Goal: Transaction & Acquisition: Purchase product/service

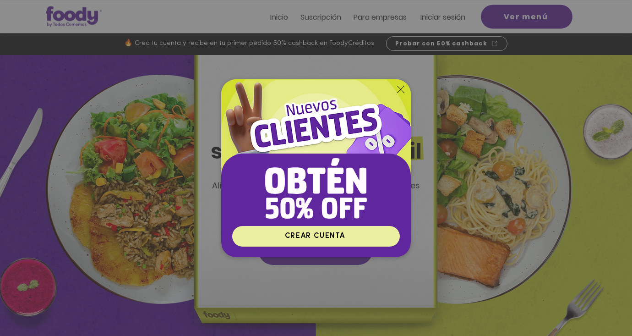
click at [337, 235] on span "CREAR CUENTA" at bounding box center [315, 235] width 60 height 7
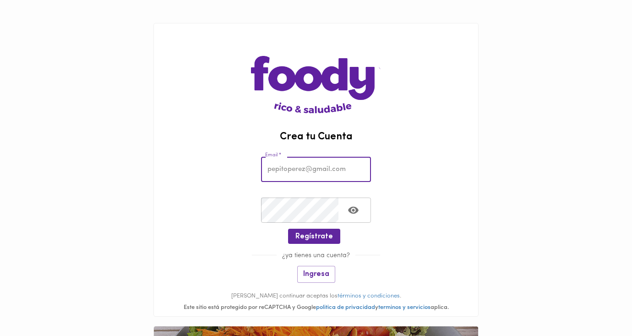
click at [290, 169] on input "email" at bounding box center [316, 169] width 110 height 25
type input "mcsuarez@mac.com"
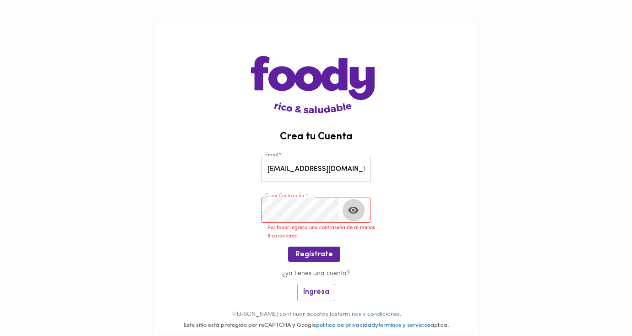
click at [352, 215] on icon "Toggle password visibility" at bounding box center [352, 209] width 11 height 11
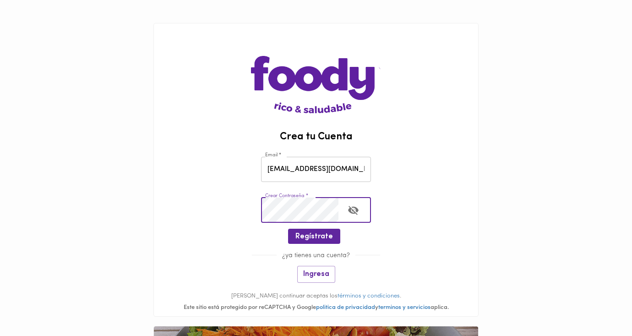
click at [228, 208] on div "Crear Contraseña * Crear Contraseña *" at bounding box center [316, 208] width 324 height 41
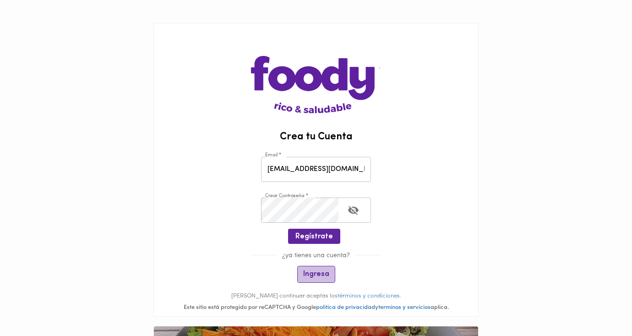
click at [318, 274] on span "Ingresa" at bounding box center [316, 274] width 26 height 9
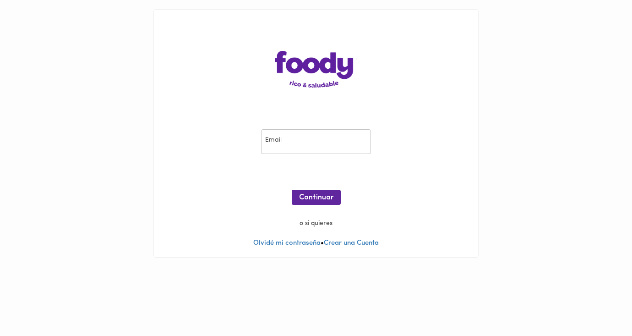
click at [290, 135] on input "email" at bounding box center [316, 141] width 110 height 25
type input "mcsuarez@mac.com"
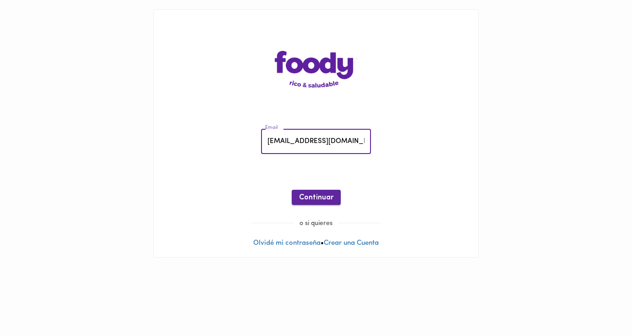
click at [306, 199] on span "Continuar" at bounding box center [316, 197] width 34 height 9
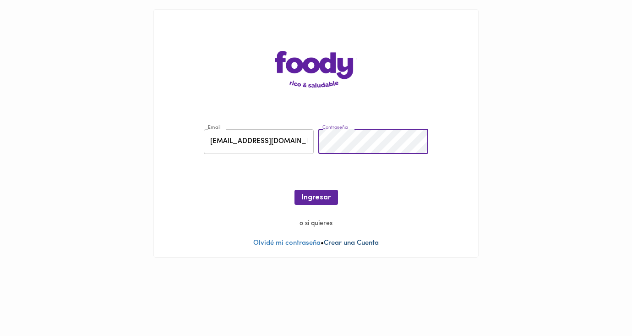
click at [335, 243] on link "Crear una Cuenta" at bounding box center [351, 242] width 55 height 7
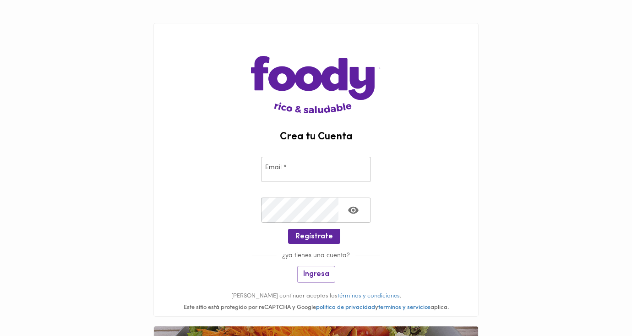
click at [287, 168] on input "email" at bounding box center [316, 169] width 110 height 25
type input "mcsuarez@mac.com"
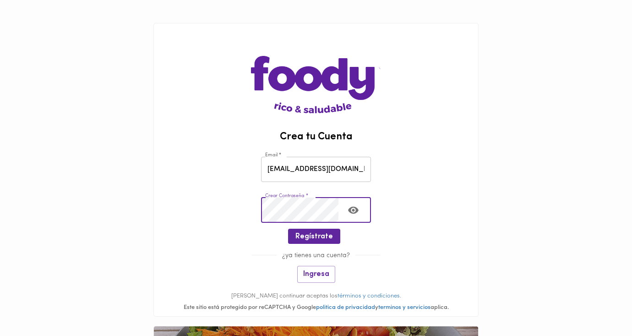
click at [352, 210] on icon "Toggle password visibility" at bounding box center [352, 209] width 11 height 11
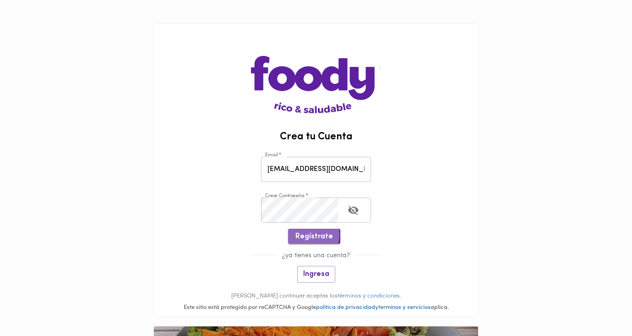
click at [309, 235] on span "Regístrate" at bounding box center [314, 236] width 38 height 9
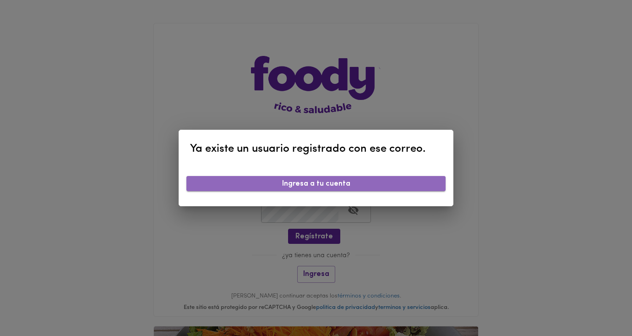
click at [322, 184] on span "Ingresa a tu cuenta" at bounding box center [316, 183] width 244 height 9
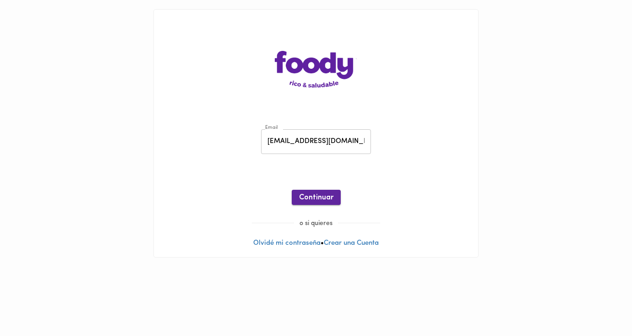
click at [317, 194] on span "Continuar" at bounding box center [316, 197] width 34 height 9
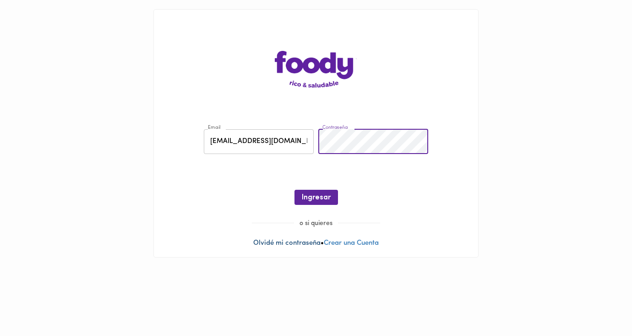
click at [274, 244] on link "Olvidé mi contraseña" at bounding box center [286, 242] width 67 height 7
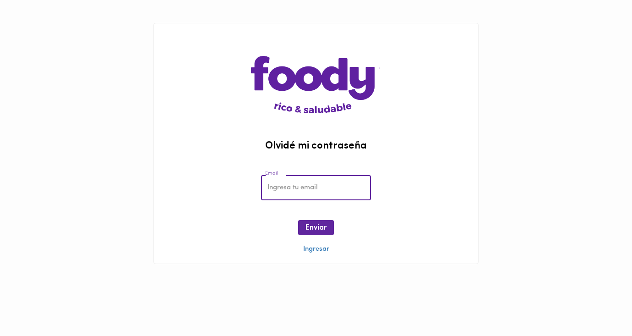
click at [281, 189] on input "email" at bounding box center [316, 187] width 110 height 25
type input "mcsuarez@mac.com"
click at [308, 233] on button "Enviar" at bounding box center [316, 227] width 36 height 15
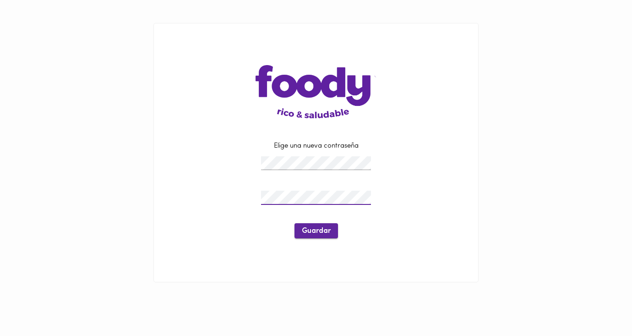
click at [318, 227] on span "Guardar" at bounding box center [316, 231] width 29 height 9
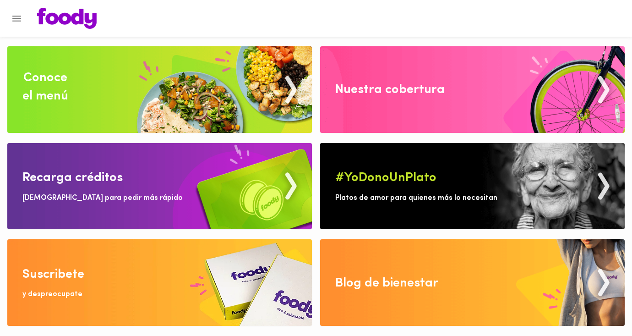
click at [60, 89] on div "Conoce el menú" at bounding box center [45, 87] width 46 height 37
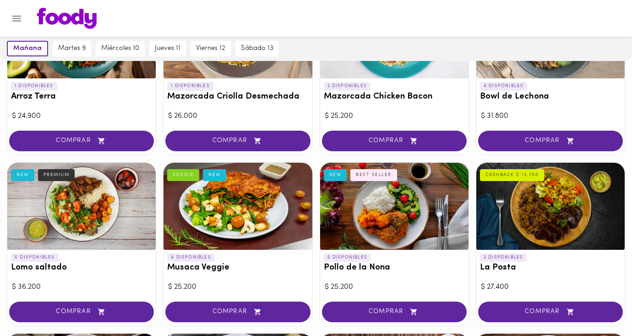
scroll to position [138, 0]
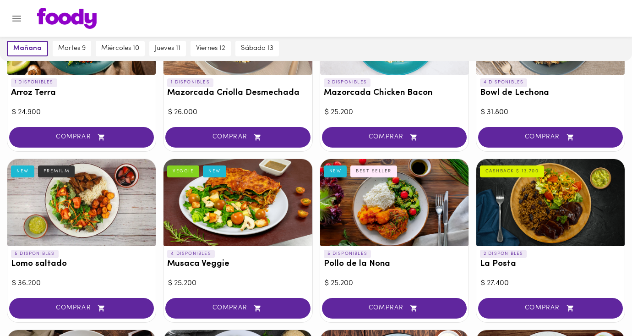
click at [535, 217] on div at bounding box center [550, 202] width 148 height 87
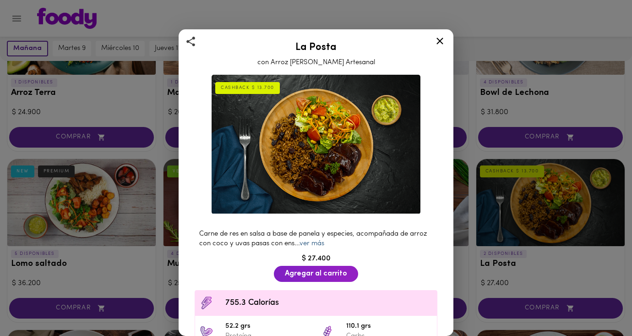
click at [314, 245] on link "ver más" at bounding box center [311, 243] width 25 height 7
click at [316, 271] on span "Agregar al carrito" at bounding box center [316, 273] width 62 height 9
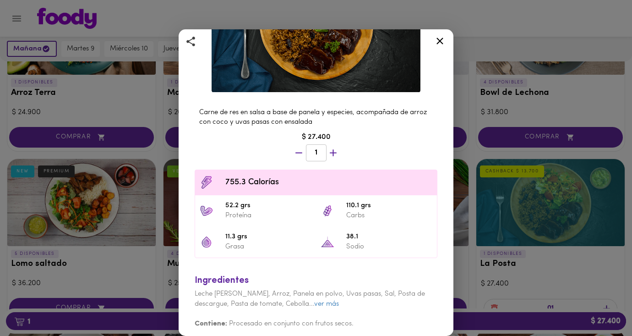
scroll to position [127, 0]
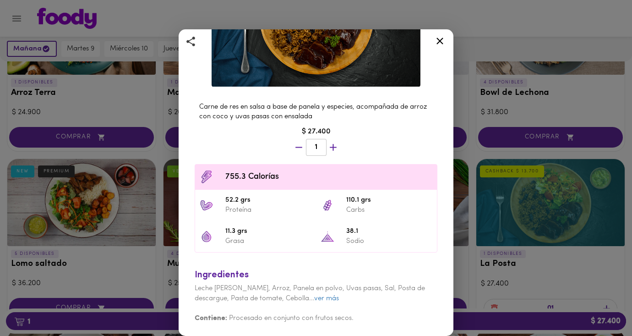
click at [439, 43] on icon at bounding box center [439, 40] width 11 height 11
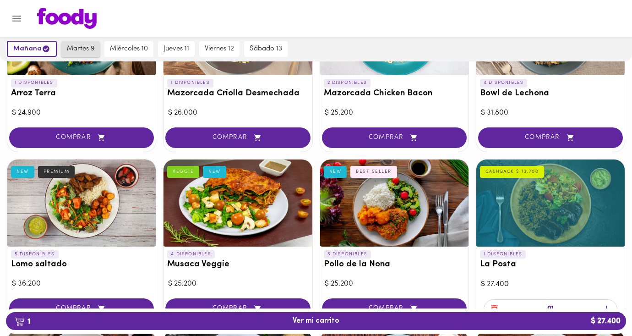
click at [77, 53] on button "martes 9" at bounding box center [80, 49] width 38 height 16
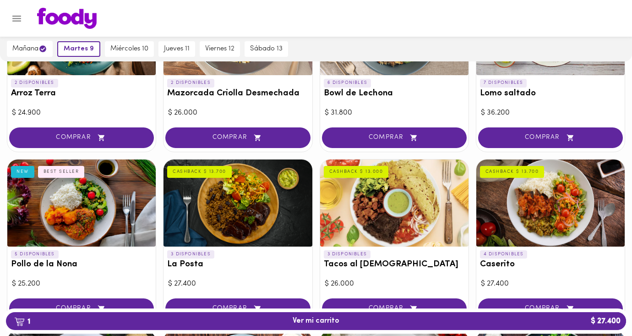
click at [58, 228] on div at bounding box center [81, 202] width 148 height 87
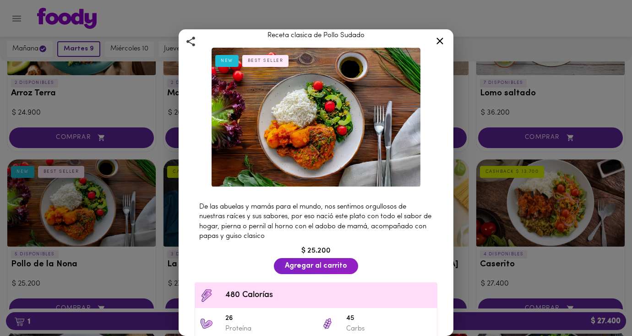
scroll to position [30, 0]
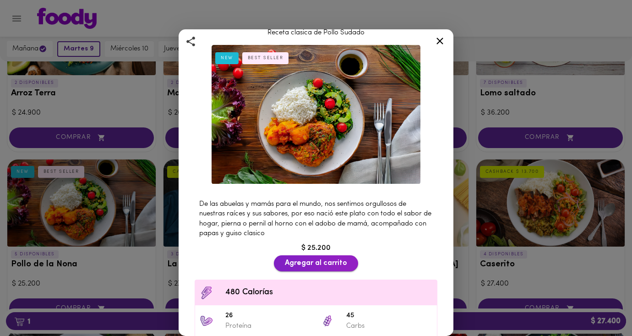
click at [309, 260] on span "Agregar al carrito" at bounding box center [316, 263] width 62 height 9
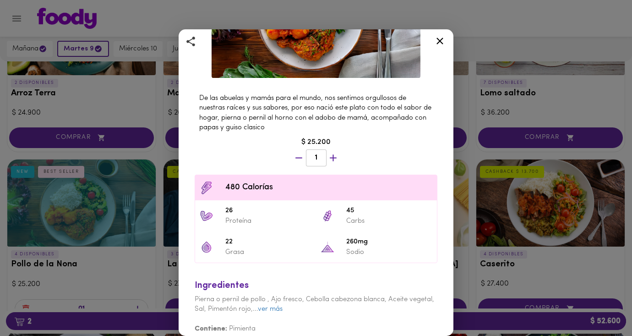
scroll to position [146, 0]
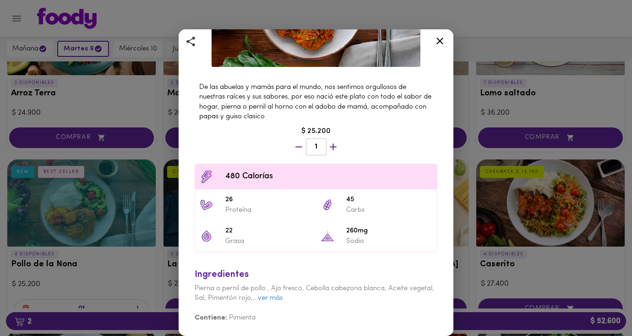
click at [442, 39] on icon at bounding box center [439, 40] width 11 height 11
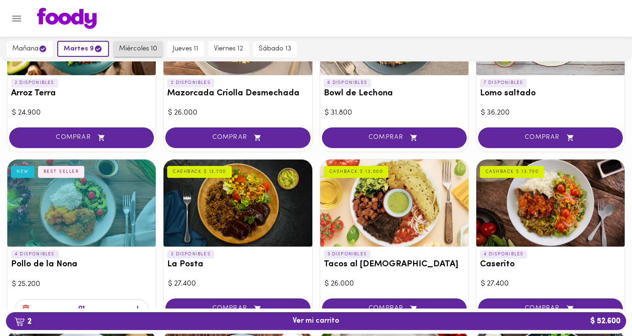
click at [131, 46] on span "miércoles 10" at bounding box center [138, 49] width 38 height 8
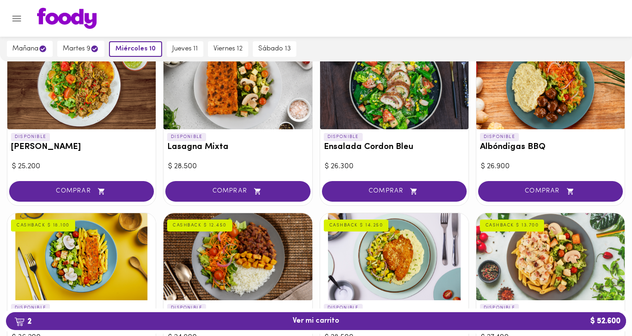
scroll to position [596, 0]
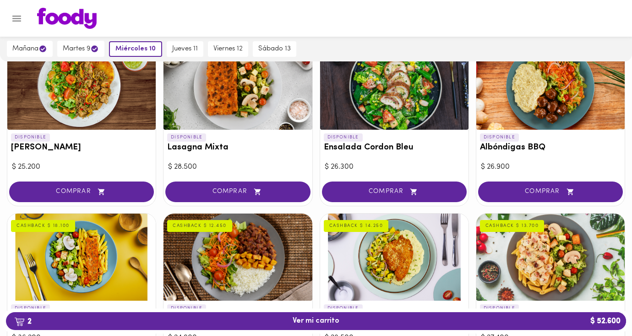
click at [234, 92] on div at bounding box center [237, 86] width 148 height 87
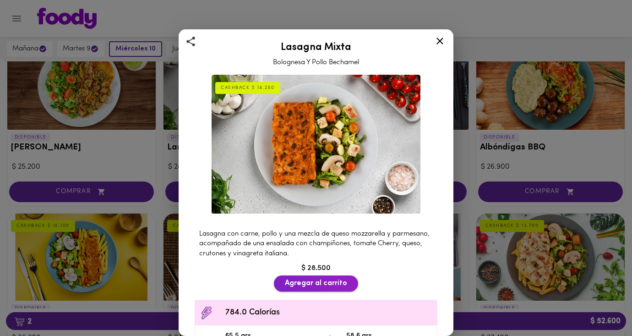
click at [299, 284] on span "Agregar al carrito" at bounding box center [316, 283] width 62 height 9
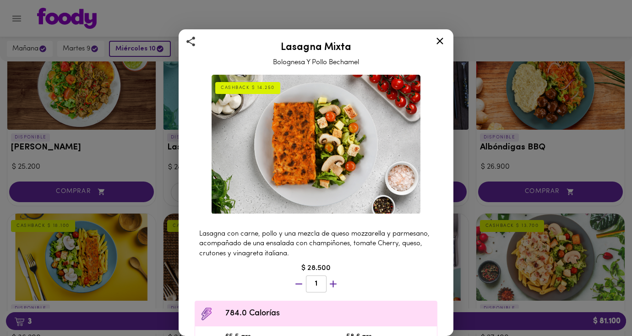
click at [444, 41] on icon at bounding box center [439, 40] width 11 height 11
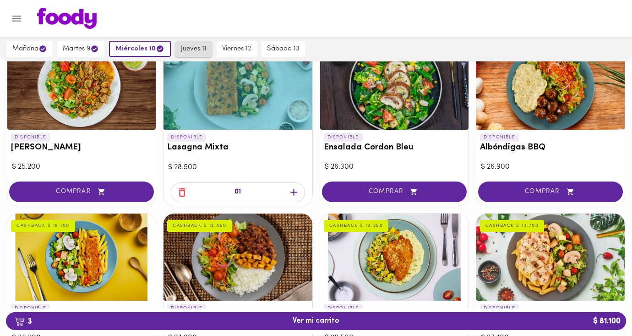
click at [188, 50] on span "jueves 11" at bounding box center [194, 49] width 26 height 8
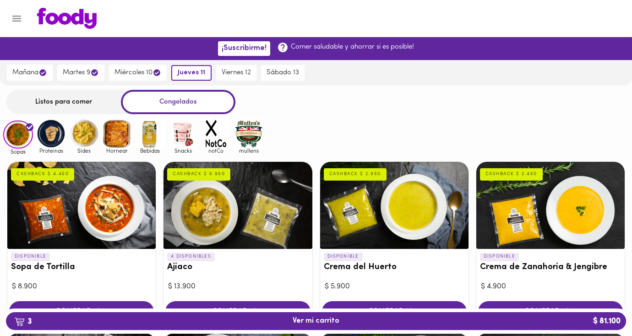
click at [73, 102] on div "Listos para comer" at bounding box center [63, 102] width 114 height 24
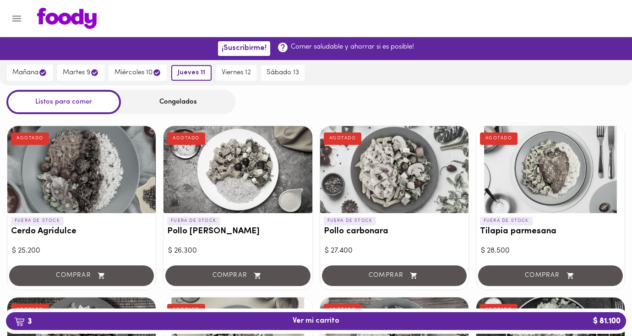
click at [181, 101] on div "Congelados" at bounding box center [178, 102] width 114 height 24
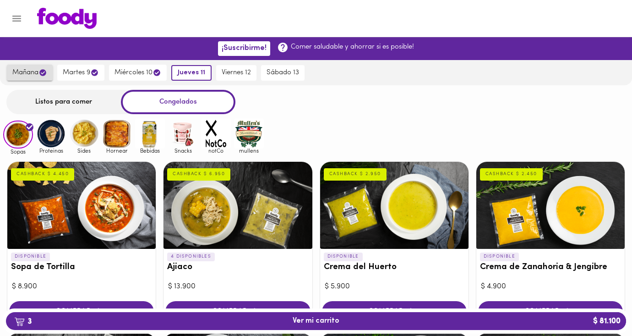
click at [22, 75] on span "mañana" at bounding box center [29, 72] width 35 height 9
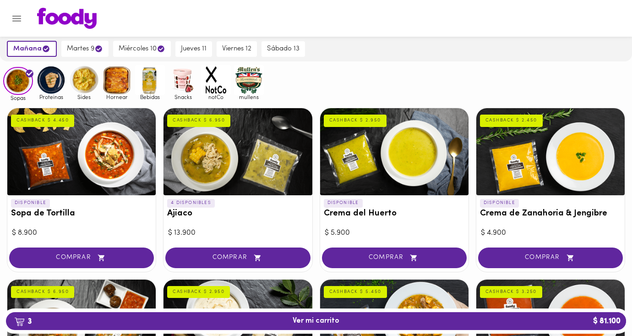
scroll to position [91, 0]
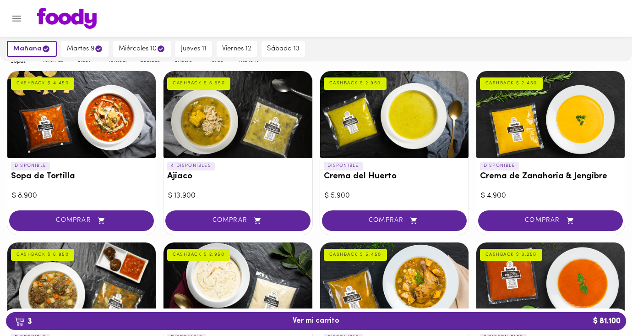
click at [390, 131] on div at bounding box center [394, 114] width 148 height 87
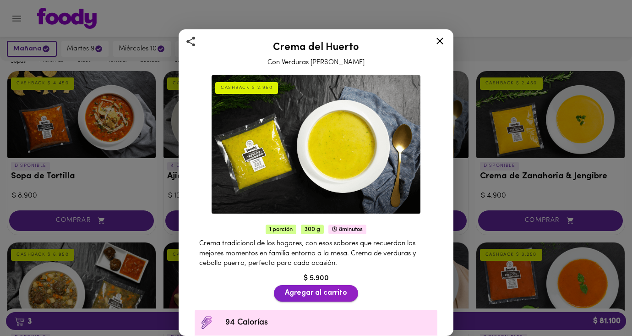
click at [322, 292] on span "Agregar al carrito" at bounding box center [316, 292] width 62 height 9
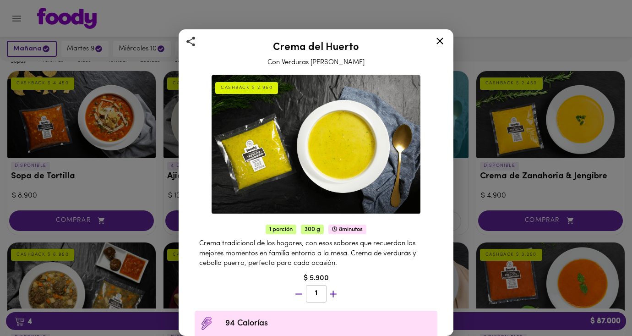
click at [438, 38] on icon at bounding box center [439, 40] width 11 height 11
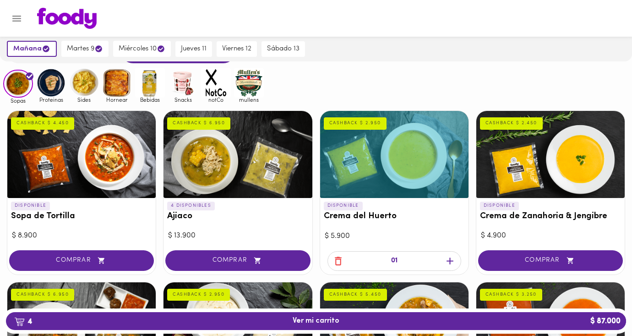
scroll to position [21, 0]
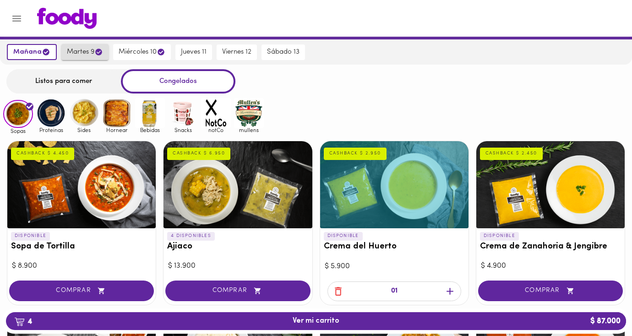
click at [85, 55] on span "martes 9" at bounding box center [85, 52] width 36 height 9
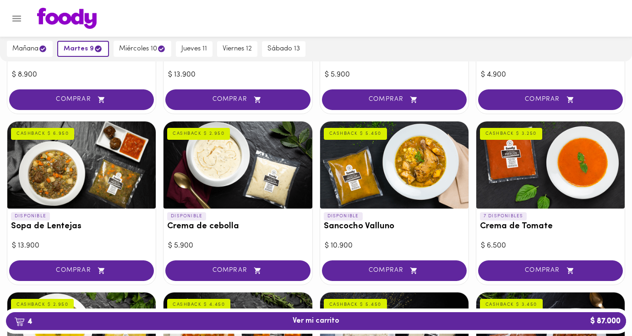
scroll to position [216, 0]
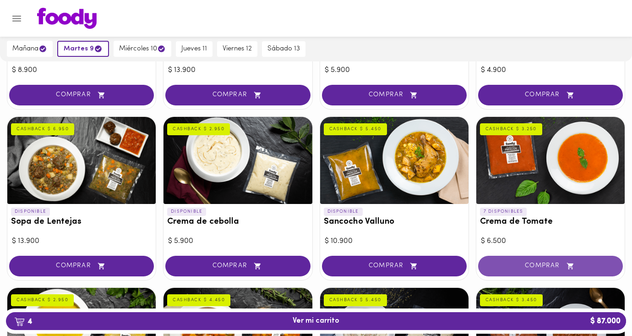
click at [524, 264] on span "COMPRAR" at bounding box center [550, 266] width 122 height 8
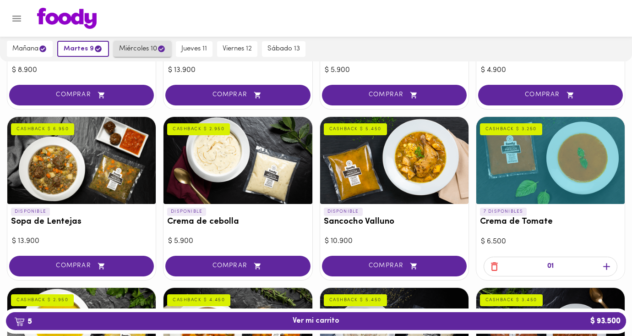
click at [138, 47] on span "miércoles 10" at bounding box center [142, 48] width 47 height 9
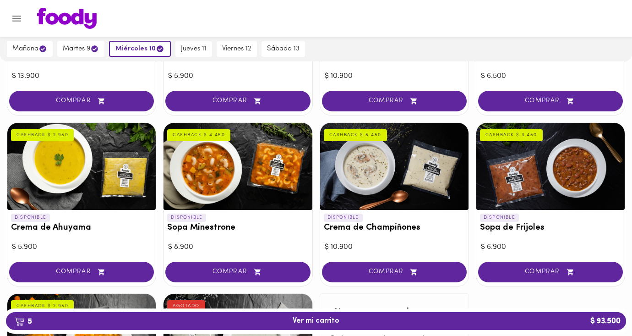
scroll to position [388, 0]
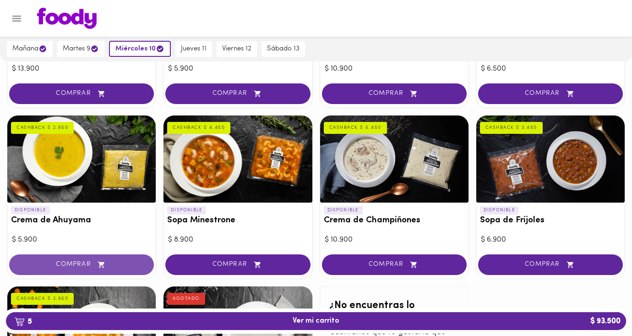
click at [67, 264] on span "COMPRAR" at bounding box center [82, 264] width 122 height 8
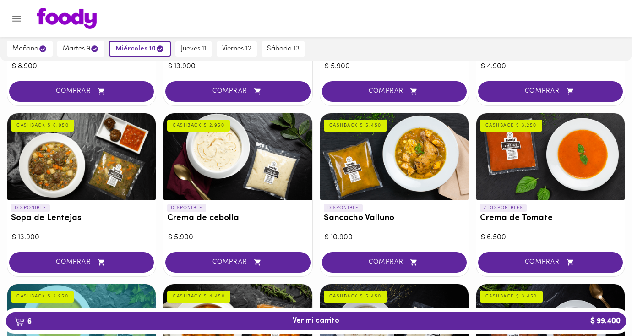
scroll to position [121, 0]
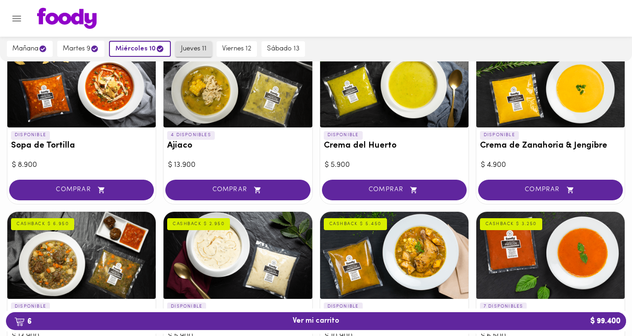
click at [194, 49] on span "jueves 11" at bounding box center [194, 49] width 26 height 8
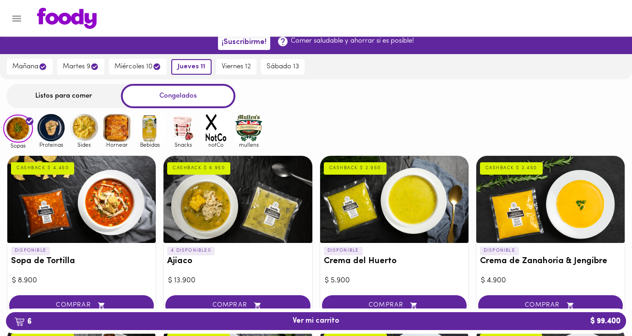
scroll to position [0, 0]
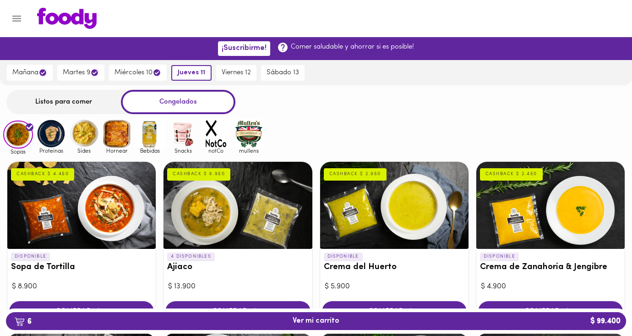
click at [87, 101] on div "Listos para comer" at bounding box center [63, 102] width 114 height 24
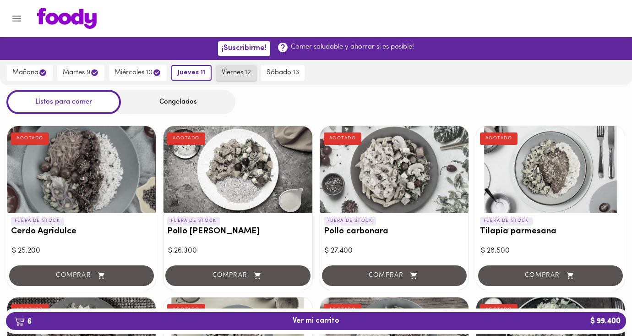
click at [237, 78] on button "viernes 12" at bounding box center [236, 73] width 40 height 16
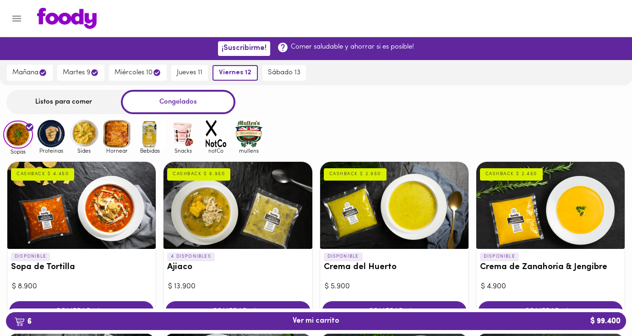
click at [81, 99] on div "Listos para comer" at bounding box center [63, 102] width 114 height 24
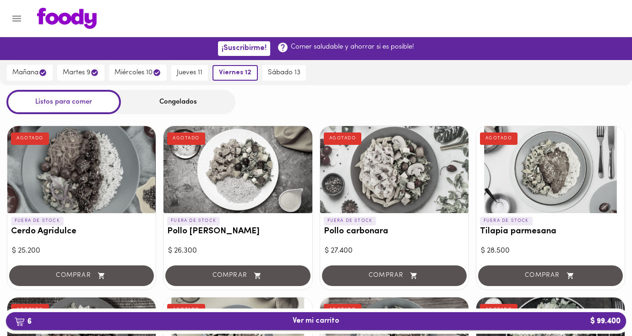
click at [298, 317] on span "6 Ver mi carrito $ 99.400" at bounding box center [316, 320] width 47 height 9
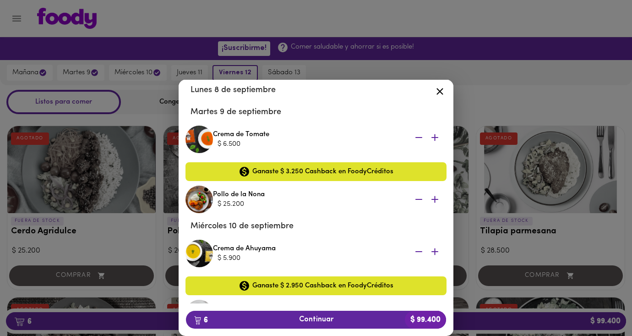
scroll to position [266, 0]
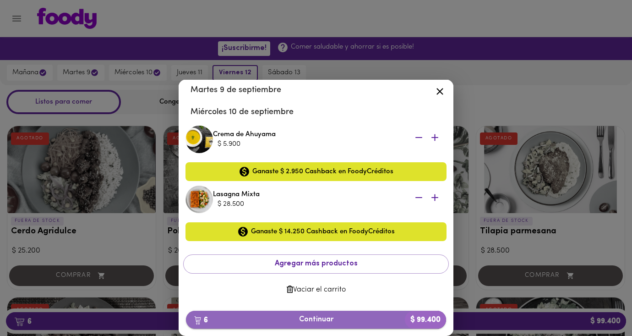
click at [307, 318] on span "6 Continuar $ 99.400" at bounding box center [315, 319] width 245 height 9
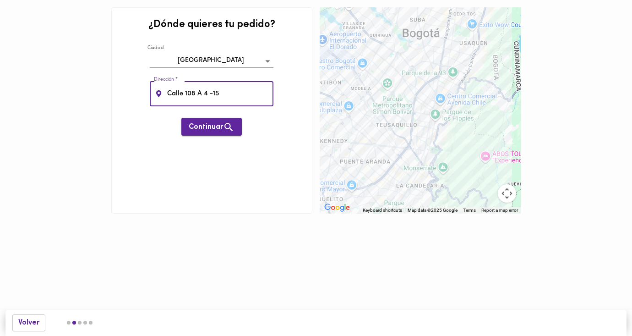
click at [212, 126] on span "Continuar" at bounding box center [212, 126] width 46 height 11
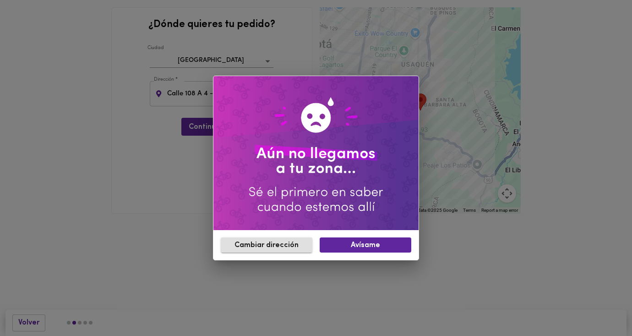
click at [274, 240] on button "Cambiar dirección" at bounding box center [267, 244] width 92 height 15
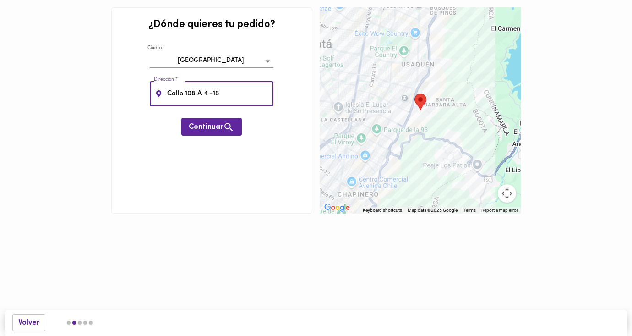
click at [235, 92] on input "Calle 108 A 4 -15" at bounding box center [219, 93] width 108 height 25
click at [201, 123] on span "Continuar" at bounding box center [212, 126] width 46 height 11
click at [414, 93] on area "Tu dirección" at bounding box center [414, 93] width 0 height 0
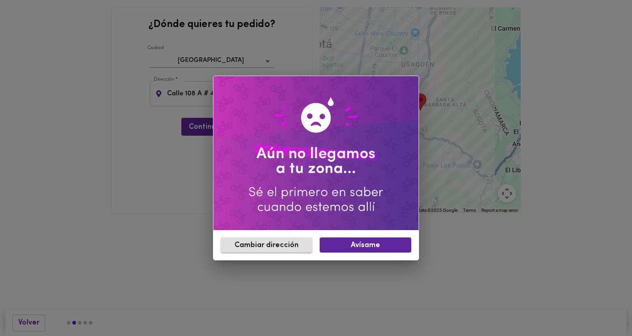
click at [295, 248] on span "Cambiar dirección" at bounding box center [266, 245] width 77 height 9
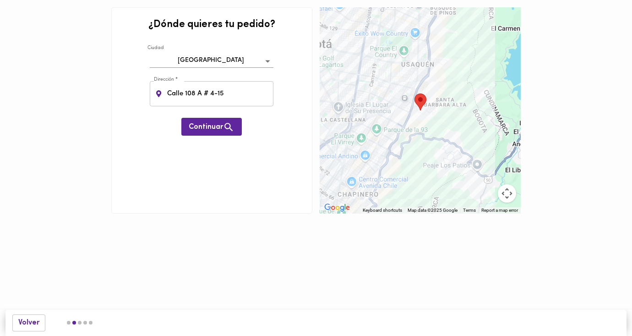
click at [224, 92] on input "Calle 108 A # 4-15" at bounding box center [219, 93] width 108 height 25
click at [237, 92] on input "Calle 108 A # 4-15" at bounding box center [219, 93] width 108 height 25
click at [212, 119] on button "Continuar" at bounding box center [211, 127] width 60 height 18
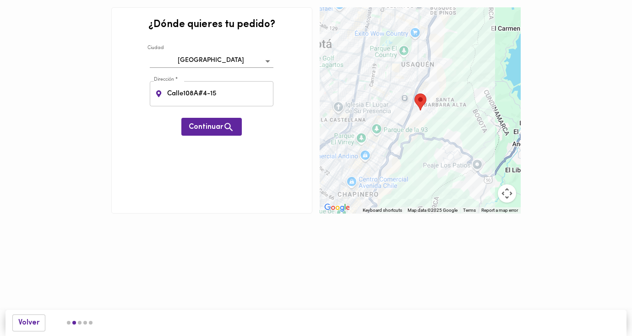
click at [425, 102] on img "Tu dirección" at bounding box center [420, 101] width 12 height 17
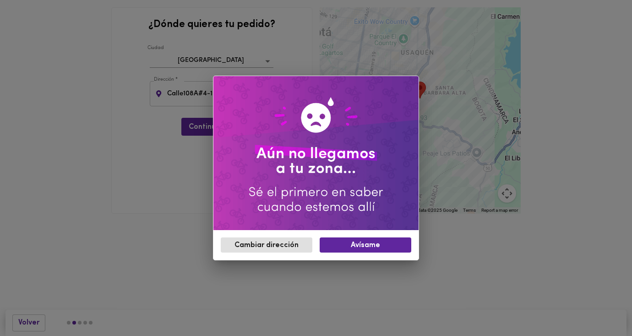
drag, startPoint x: 420, startPoint y: 101, endPoint x: 420, endPoint y: 87, distance: 14.2
click at [420, 87] on body "¿Dónde quieres tu pedido? [GEOGRAPHIC_DATA] bogota Dirección * Calle108A#4-15 D…" at bounding box center [316, 120] width 632 height 241
click at [263, 241] on span "Cambiar dirección" at bounding box center [266, 245] width 77 height 9
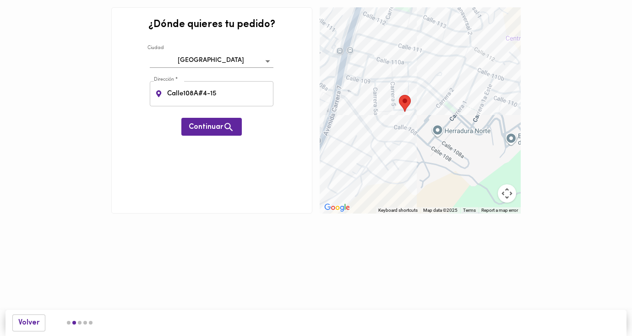
click at [228, 93] on input "Calle108A#4-15" at bounding box center [219, 93] width 108 height 25
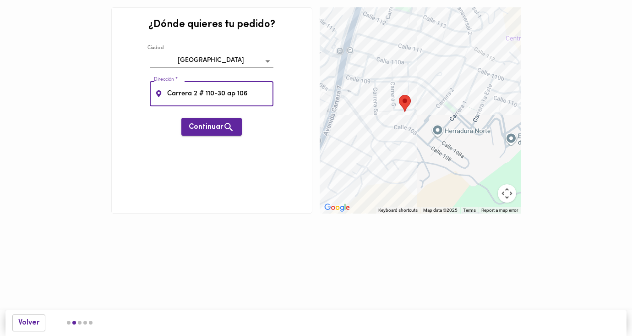
click at [219, 129] on span "Continuar" at bounding box center [212, 126] width 46 height 11
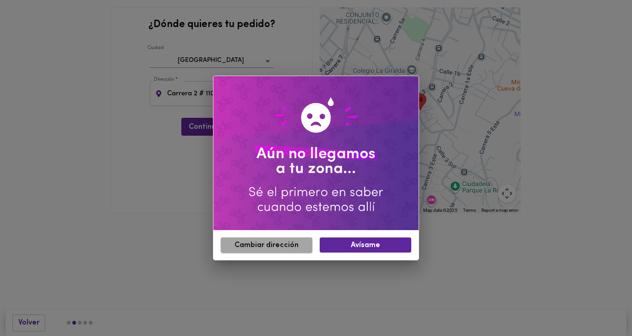
click at [281, 243] on span "Cambiar dirección" at bounding box center [266, 245] width 77 height 9
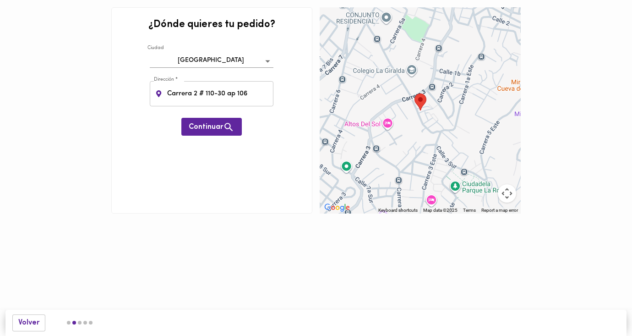
click at [202, 92] on input "Carrera 2 # 110-30 ap 106" at bounding box center [219, 93] width 108 height 25
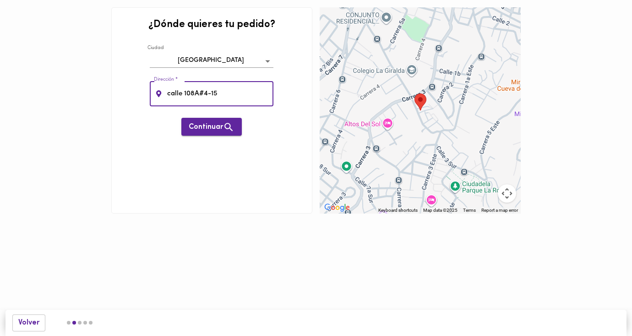
type input "calle 108A#4-15"
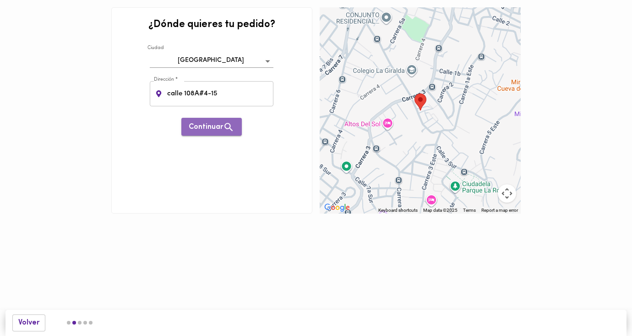
click at [195, 126] on span "Continuar" at bounding box center [212, 126] width 46 height 11
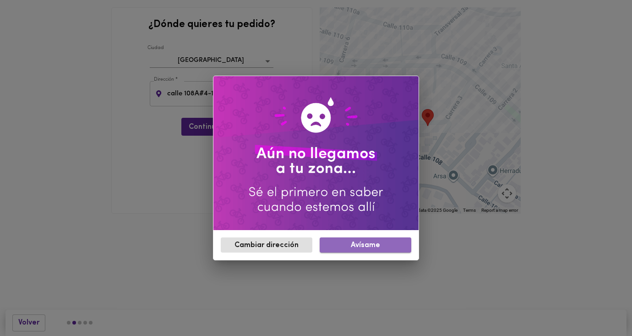
click at [346, 238] on button "Avísame" at bounding box center [366, 244] width 92 height 15
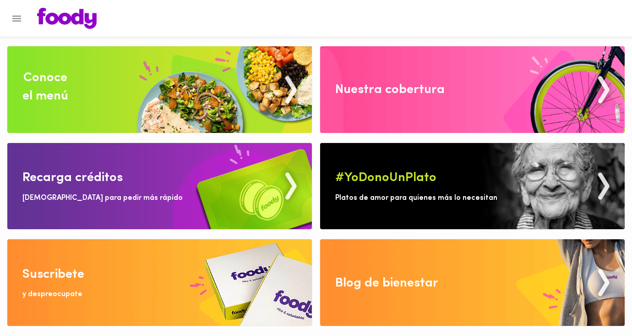
click at [81, 294] on img at bounding box center [159, 282] width 304 height 86
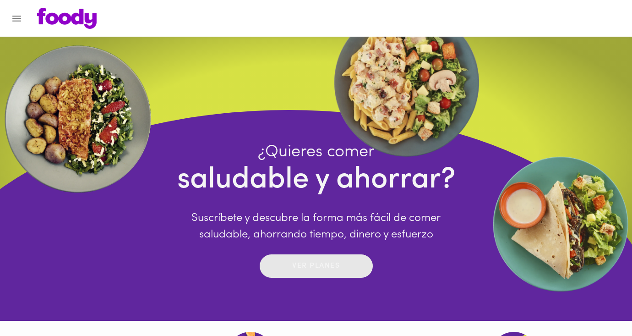
click at [325, 260] on div "Ver planes" at bounding box center [316, 266] width 48 height 14
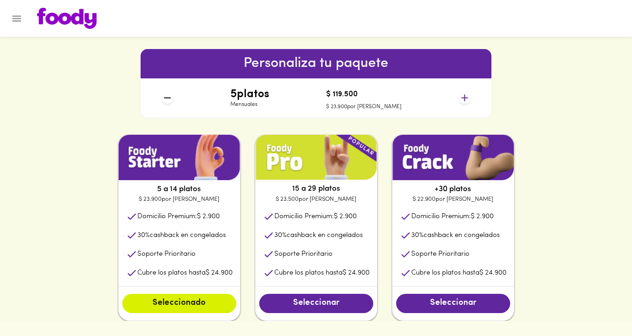
scroll to position [386, 0]
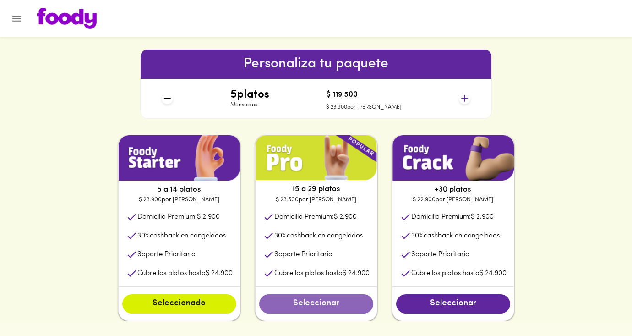
click at [293, 303] on span "Seleccionar" at bounding box center [316, 303] width 96 height 10
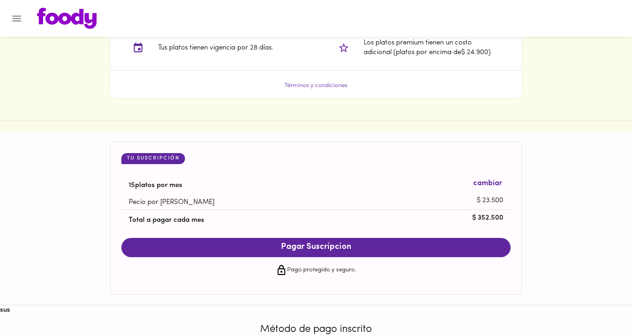
scroll to position [873, 0]
